Goal: Consume media (video, audio)

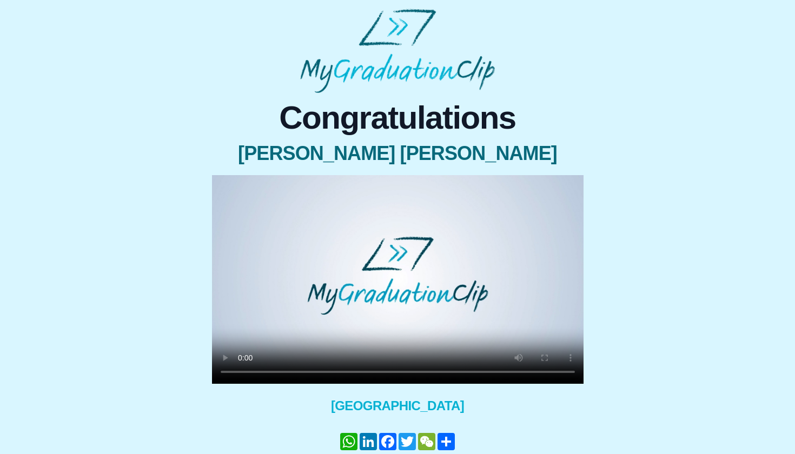
click at [242, 375] on video at bounding box center [397, 279] width 371 height 209
click at [320, 369] on video at bounding box center [397, 279] width 371 height 209
click at [371, 371] on video at bounding box center [397, 279] width 371 height 209
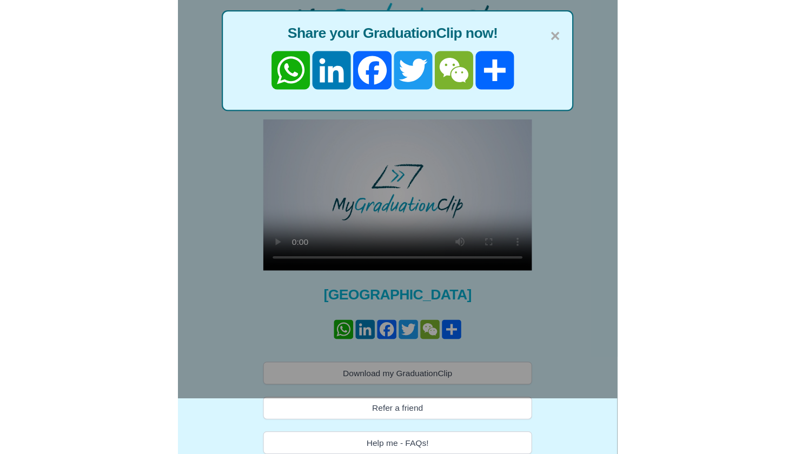
scroll to position [14, 0]
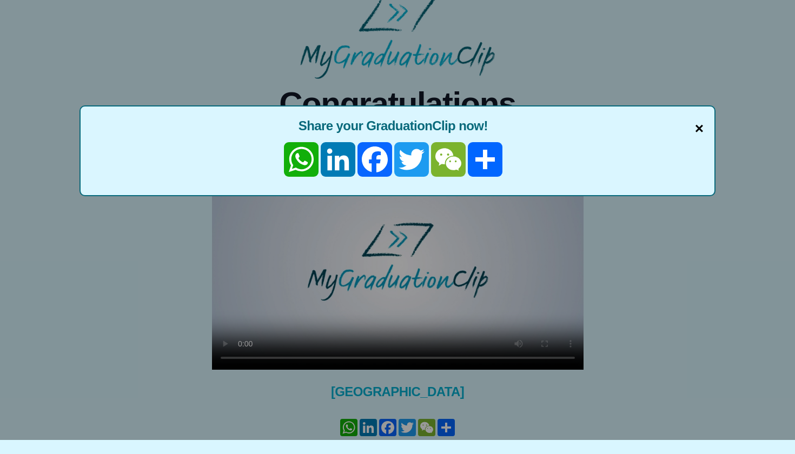
click at [695, 127] on span "×" at bounding box center [699, 128] width 9 height 23
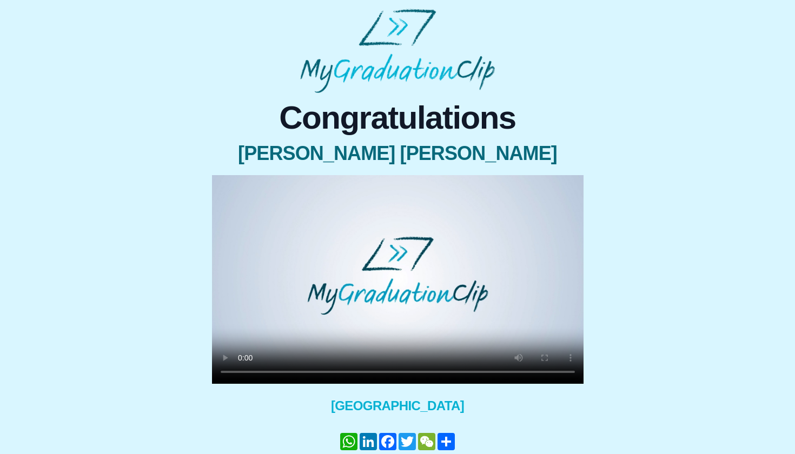
scroll to position [0, 0]
